Goal: Navigation & Orientation: Find specific page/section

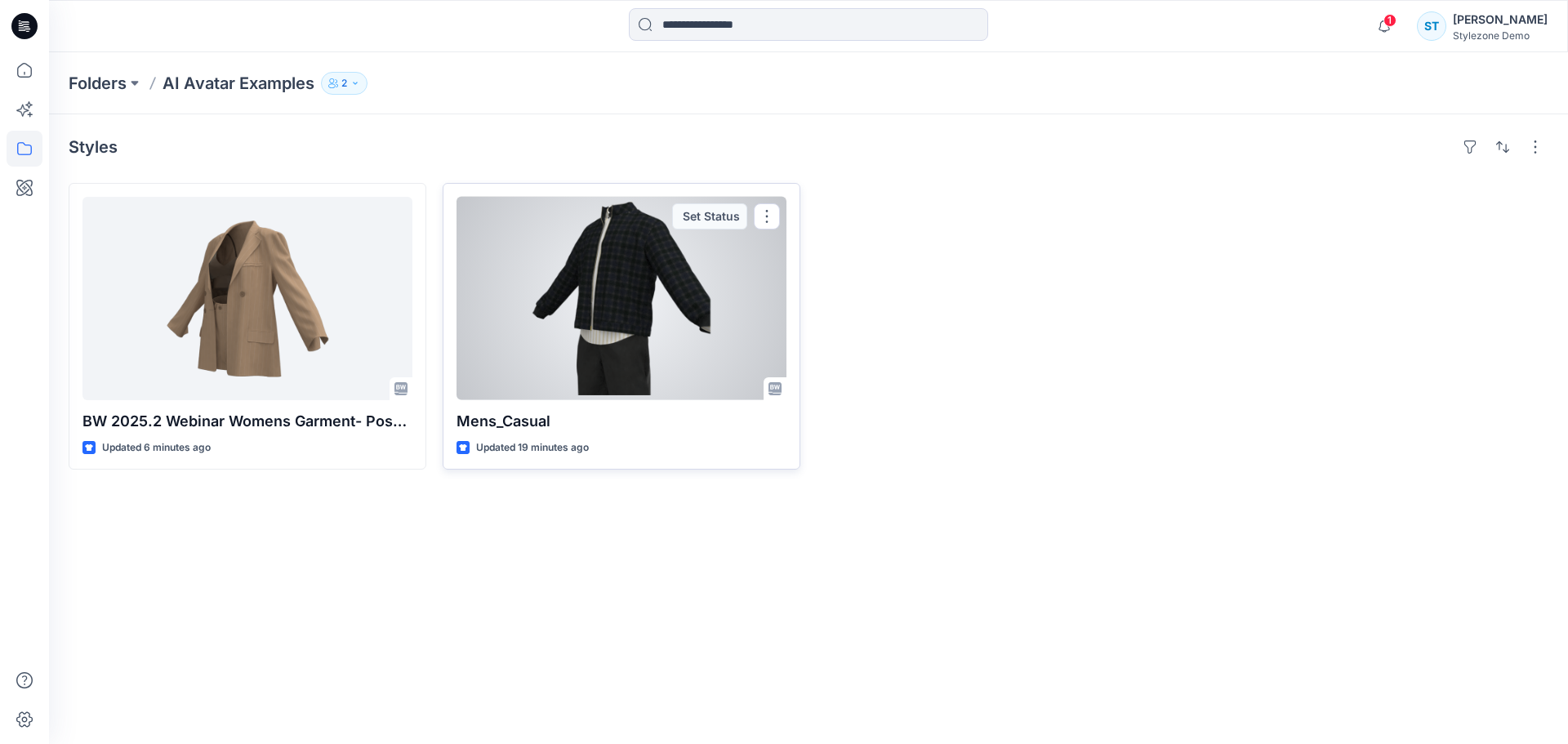
click at [575, 362] on div at bounding box center [621, 298] width 330 height 203
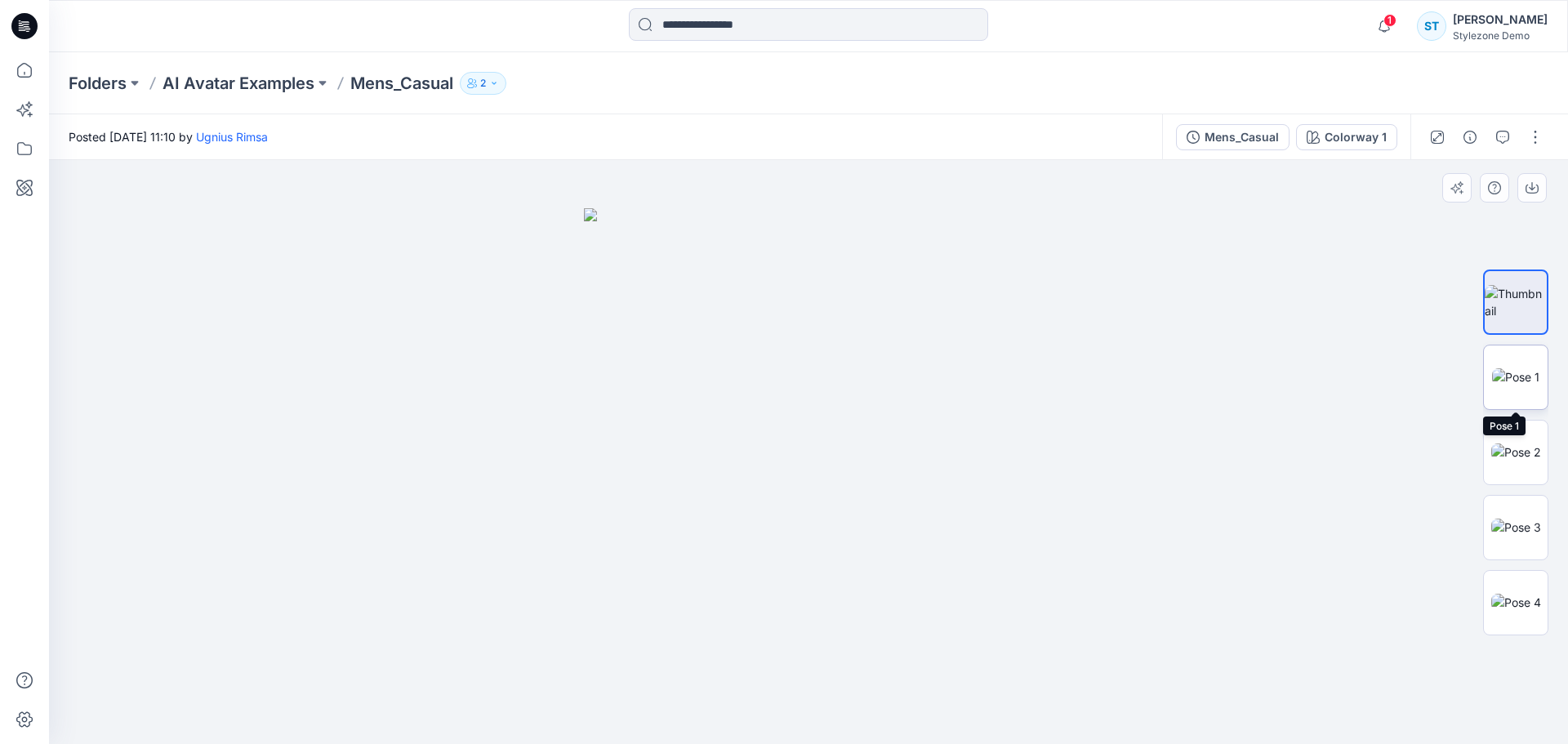
click at [1539, 378] on img at bounding box center [1515, 377] width 47 height 17
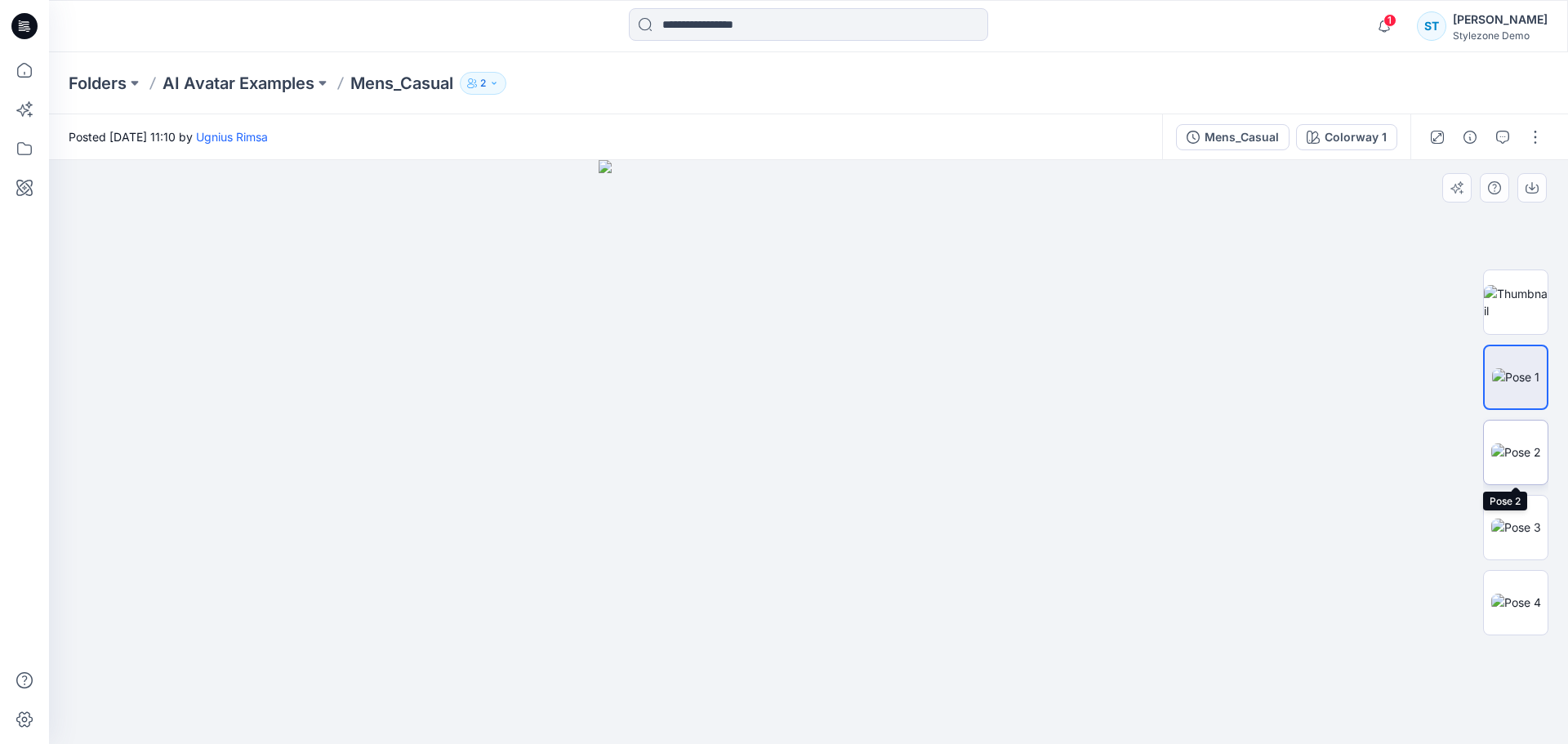
click at [1527, 443] on img at bounding box center [1515, 452] width 50 height 17
click at [1499, 519] on img at bounding box center [1515, 527] width 50 height 17
click at [1523, 594] on img at bounding box center [1515, 602] width 50 height 17
click at [254, 93] on p "AI Avatar Examples" at bounding box center [238, 83] width 152 height 23
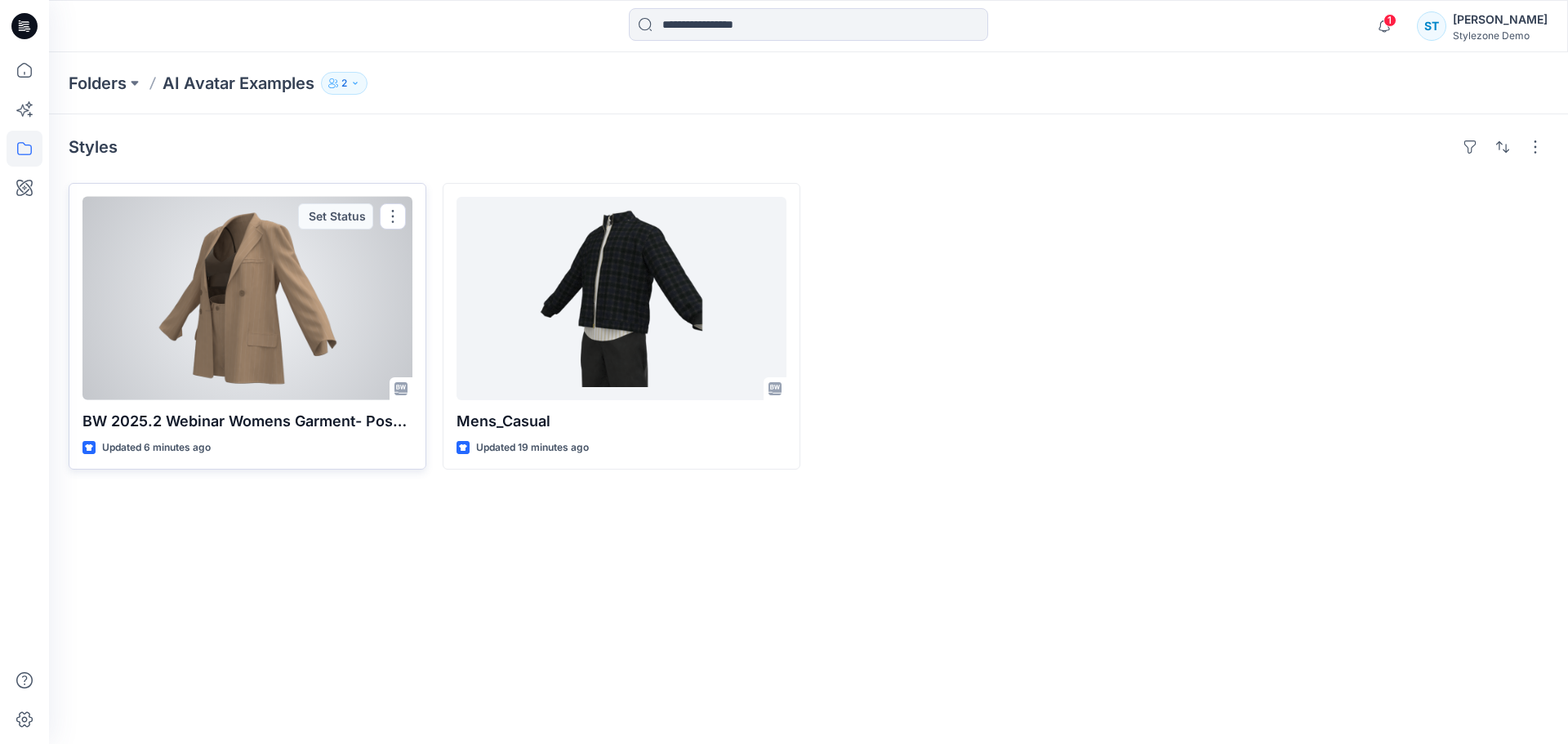
click at [286, 307] on div at bounding box center [247, 298] width 330 height 203
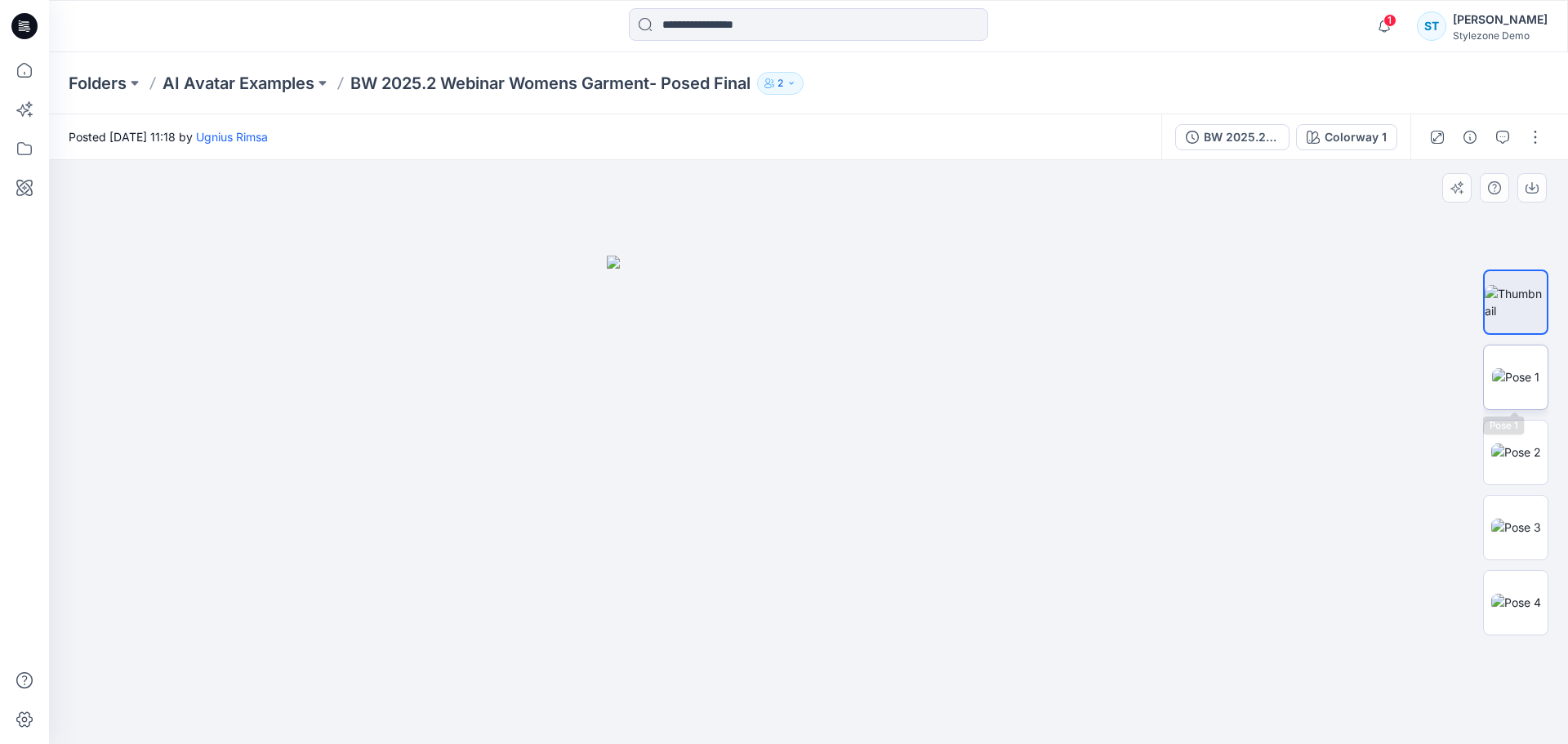
click at [1492, 369] on img at bounding box center [1515, 377] width 47 height 17
click at [1522, 460] on img at bounding box center [1515, 452] width 50 height 17
click at [1529, 519] on img at bounding box center [1515, 527] width 50 height 17
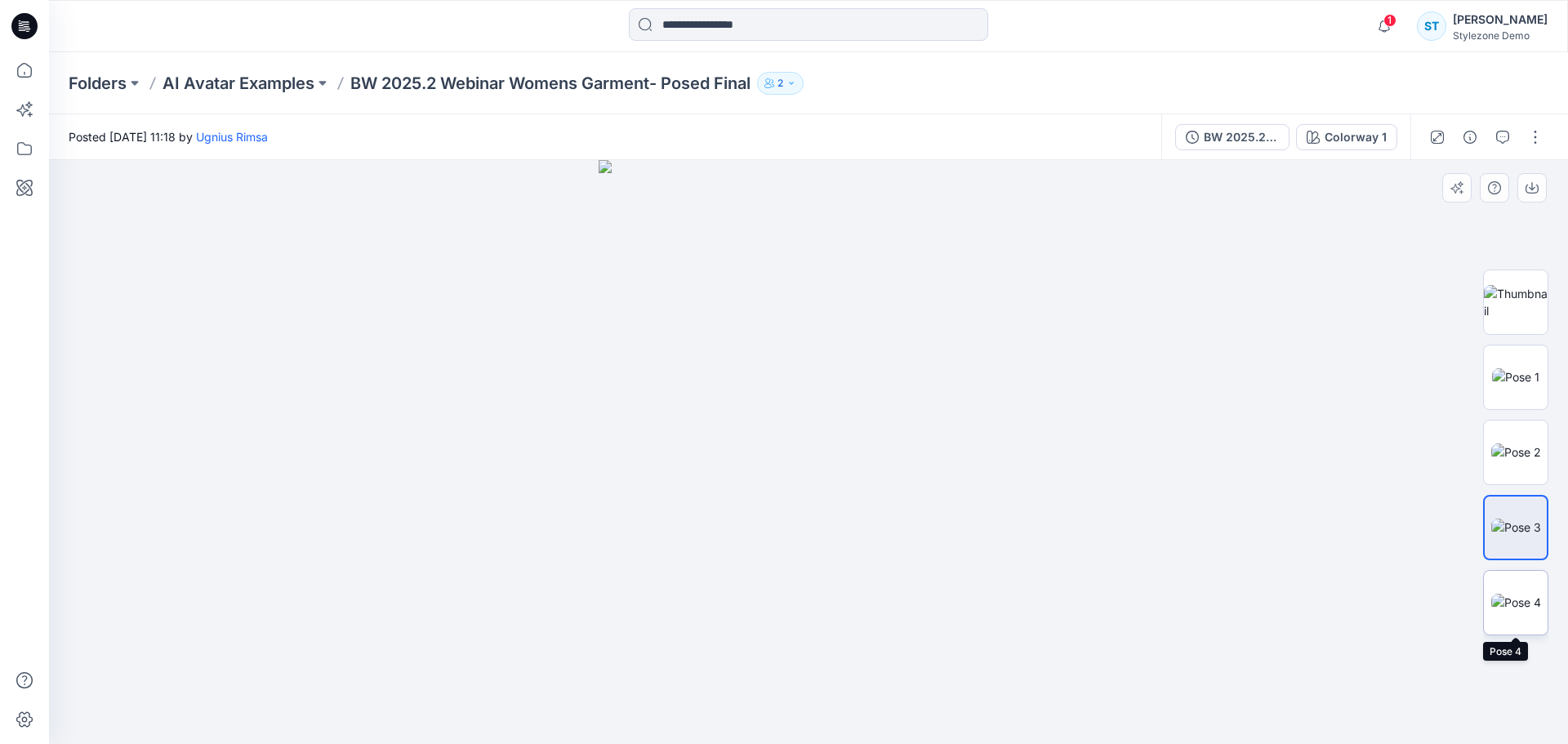
click at [1510, 594] on img at bounding box center [1515, 602] width 50 height 17
click at [214, 85] on p "AI Avatar Examples" at bounding box center [238, 83] width 152 height 23
